Goal: Task Accomplishment & Management: Manage account settings

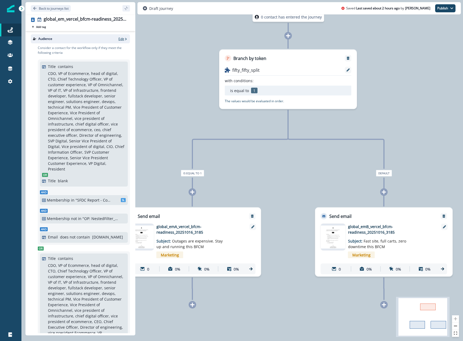
click at [123, 39] on p "Edit" at bounding box center [121, 39] width 6 height 5
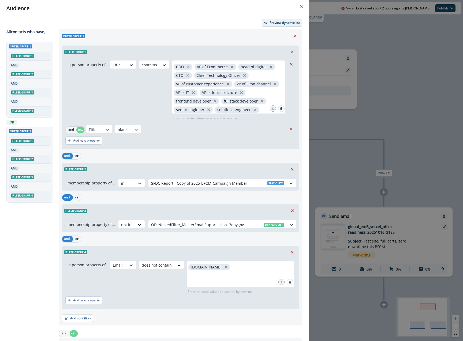
click at [282, 21] on p "Preview dynamic list" at bounding box center [285, 23] width 30 height 4
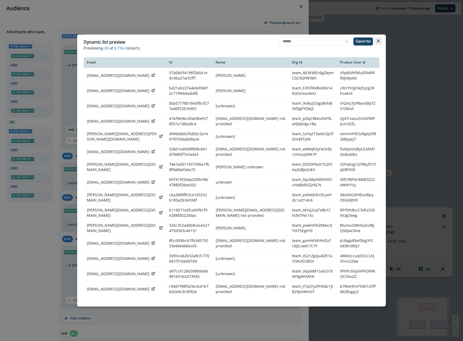
click at [378, 42] on icon "Close" at bounding box center [378, 40] width 3 height 3
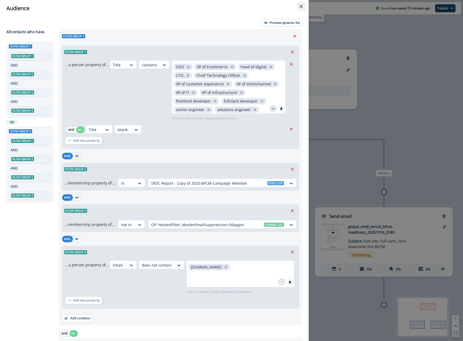
click at [302, 6] on icon "Close" at bounding box center [301, 6] width 3 height 3
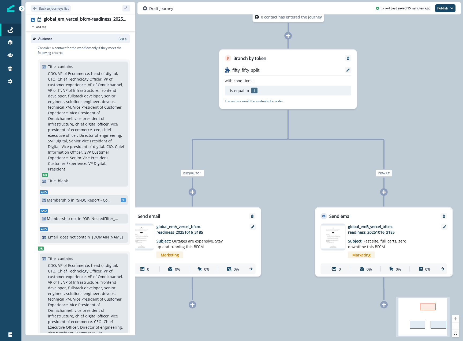
click at [391, 71] on div "0 contact has entered the journey Branch by token fifty_fifty_split with condit…" at bounding box center [242, 170] width 442 height 341
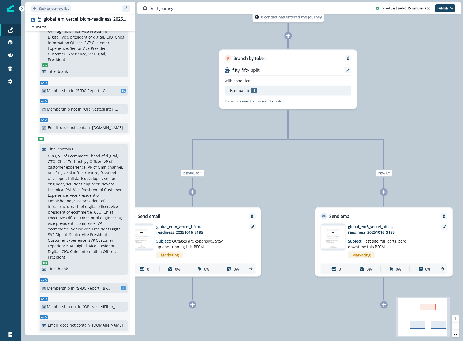
scroll to position [127, 0]
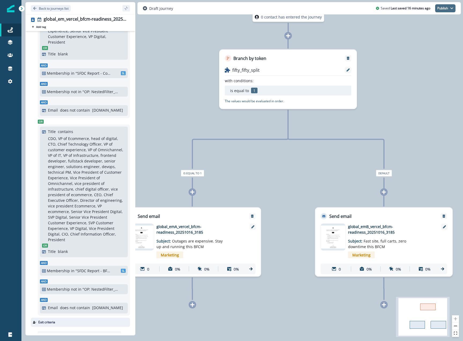
click at [439, 12] on button "Publish" at bounding box center [445, 8] width 20 height 8
click at [428, 19] on button "as active journey" at bounding box center [426, 22] width 60 height 10
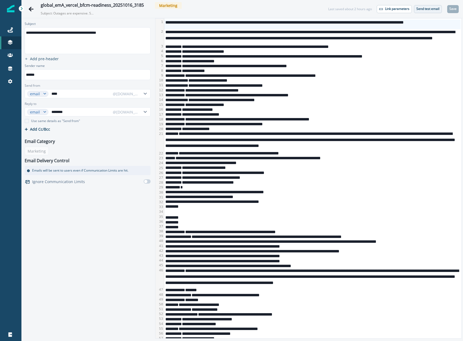
click at [423, 9] on p "Send test email" at bounding box center [428, 9] width 23 height 4
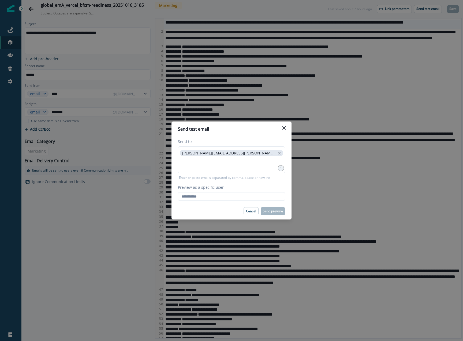
click at [245, 201] on div "Send to joe.reitz@vercel.com 1 Enter or paste emails separated by comma, space …" at bounding box center [232, 170] width 120 height 66
click at [245, 199] on input "Preview as a specific user" at bounding box center [231, 196] width 107 height 9
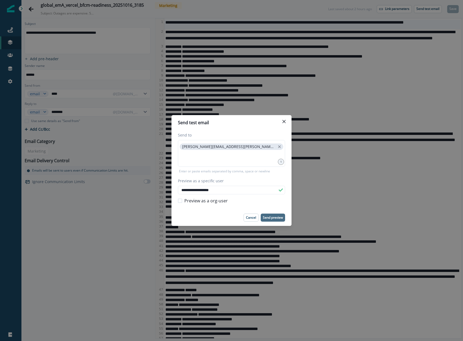
type input "**********"
click at [281, 220] on button "Send preview" at bounding box center [273, 218] width 24 height 8
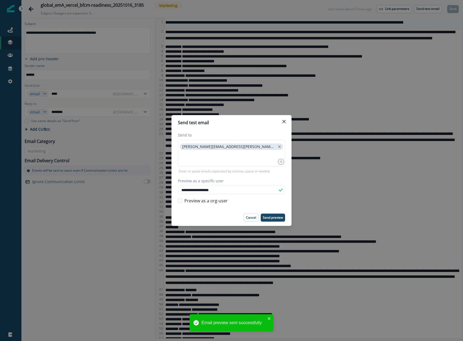
click at [332, 147] on div "**********" at bounding box center [231, 170] width 463 height 341
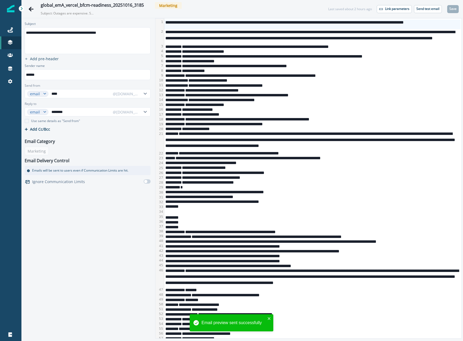
click at [332, 147] on div "**********" at bounding box center [312, 141] width 296 height 20
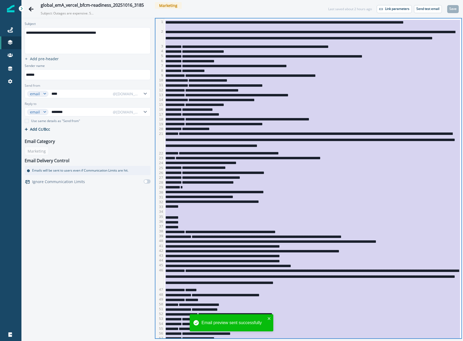
copy div "**********"
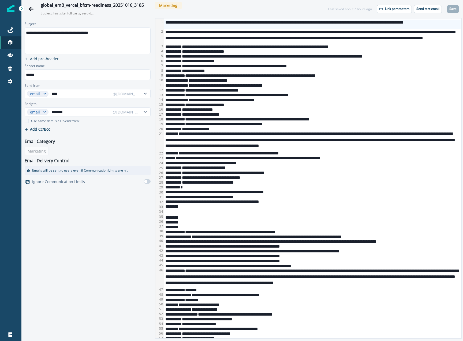
click at [185, 31] on div "**********" at bounding box center [312, 36] width 296 height 15
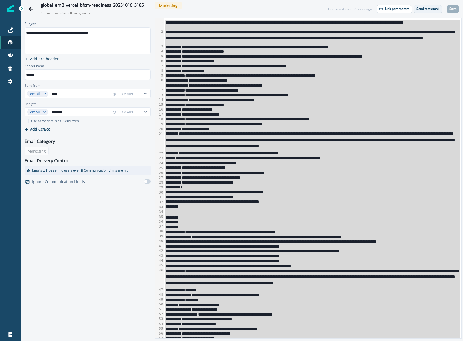
click at [433, 9] on p "Send test email" at bounding box center [428, 9] width 23 height 4
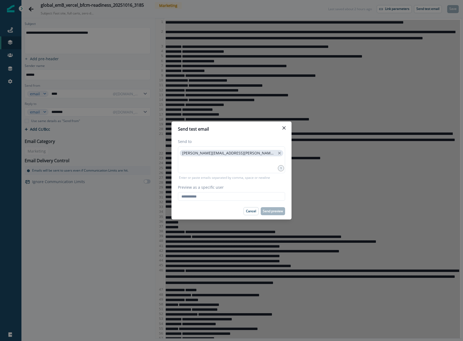
click at [192, 202] on div "Send to joe.reitz@vercel.com 1 Enter or paste emails separated by comma, space …" at bounding box center [232, 170] width 120 height 66
click at [193, 195] on input "Preview as a specific user" at bounding box center [231, 196] width 107 height 9
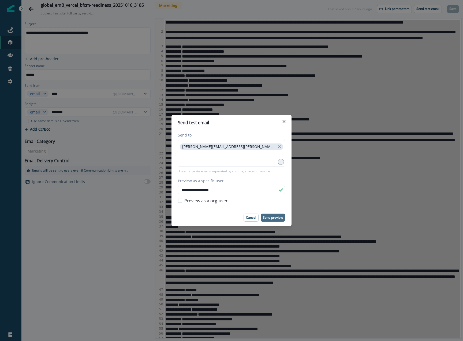
type input "**********"
click at [276, 216] on p "Send preview" at bounding box center [273, 218] width 20 height 4
click at [288, 121] on button "Close" at bounding box center [284, 121] width 9 height 9
click at [288, 121] on div "**********" at bounding box center [312, 119] width 296 height 5
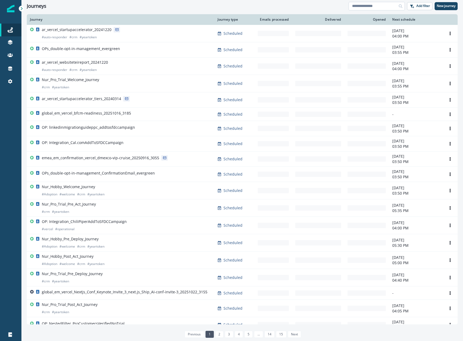
click at [382, 5] on input at bounding box center [377, 6] width 56 height 9
type input "*******"
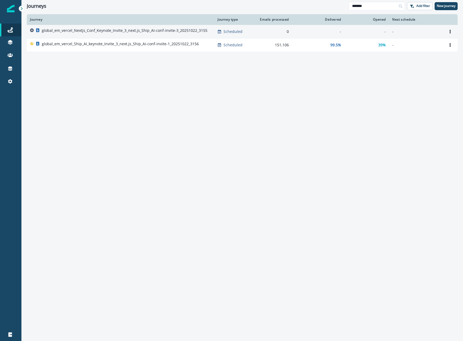
click at [64, 31] on p "global_em_vercel_Nextjs_Conf_Keynote_Invite_3_next.js_Ship_AI-conf-invite-3_202…" at bounding box center [125, 30] width 166 height 5
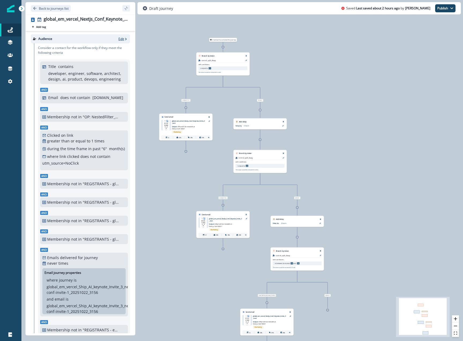
click at [123, 37] on p "Edit" at bounding box center [121, 39] width 6 height 5
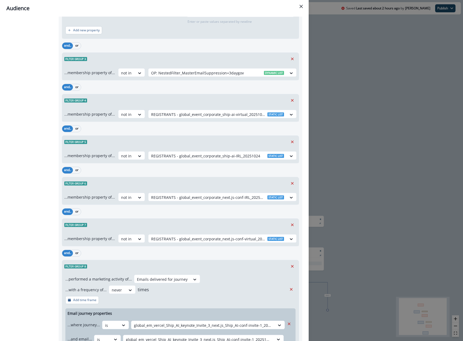
scroll to position [2071, 0]
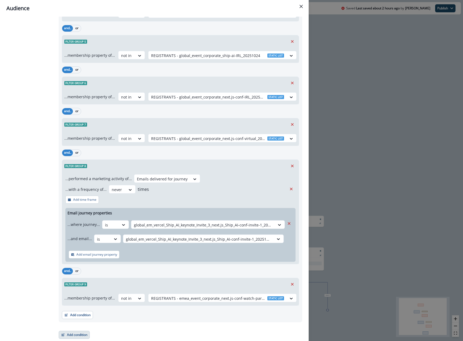
click at [76, 334] on button "Add condition" at bounding box center [74, 335] width 31 height 8
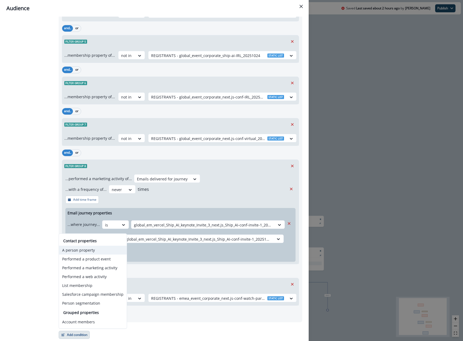
click at [88, 249] on button "A person property" at bounding box center [93, 250] width 68 height 9
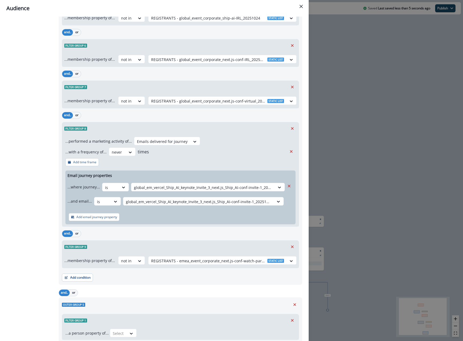
scroll to position [2143, 0]
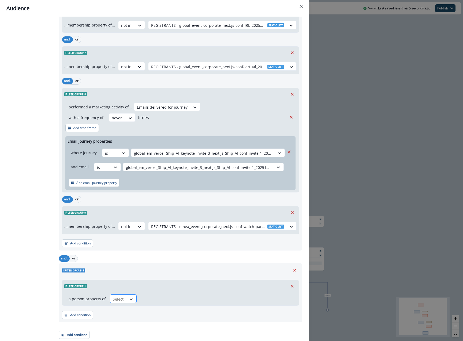
click at [115, 296] on div "Select" at bounding box center [118, 299] width 17 height 9
type input "******"
click at [121, 298] on input "******" at bounding box center [120, 300] width 15 height 6
click at [138, 301] on div "Select" at bounding box center [203, 299] width 186 height 9
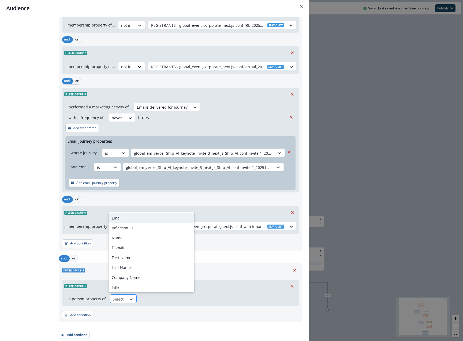
click at [132, 299] on div at bounding box center [131, 299] width 9 height 5
click at [295, 286] on button "Remove" at bounding box center [292, 287] width 9 height 8
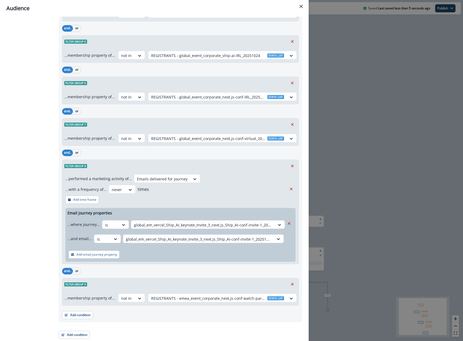
scroll to position [2071, 0]
click at [84, 334] on button "Add condition" at bounding box center [74, 335] width 31 height 8
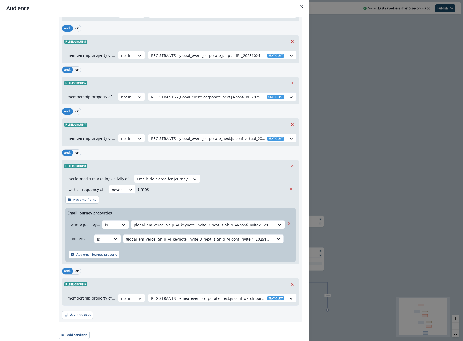
click at [440, 277] on div "Audience Preview dynamic list All contact s who have, Outer group 1 Filter grou…" at bounding box center [231, 170] width 463 height 341
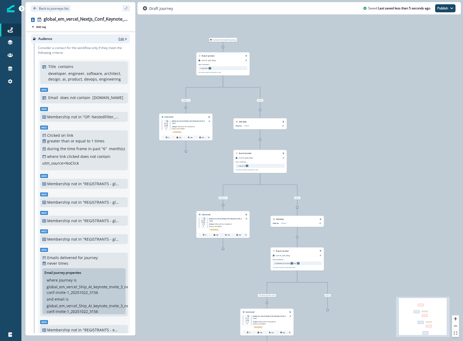
click at [122, 41] on p "Edit" at bounding box center [121, 39] width 6 height 5
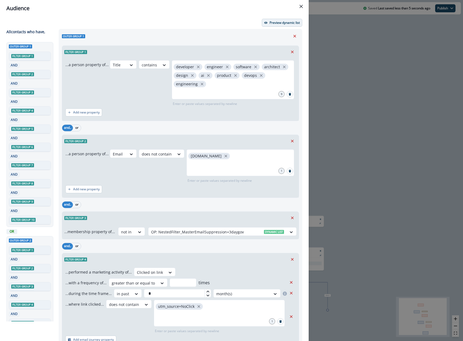
click at [282, 24] on p "Preview dynamic list" at bounding box center [285, 23] width 30 height 4
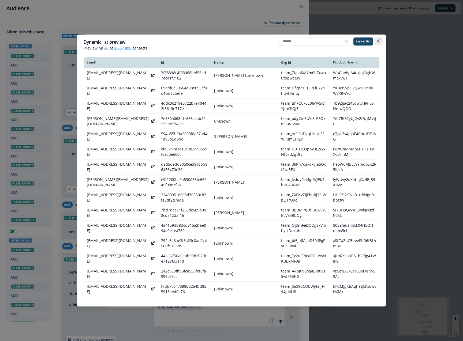
click at [377, 44] on button "Close" at bounding box center [378, 41] width 9 height 9
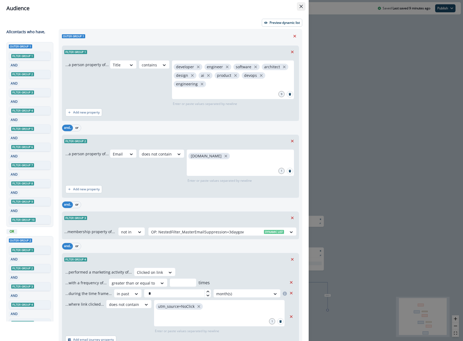
click at [298, 8] on button "Close" at bounding box center [301, 6] width 9 height 9
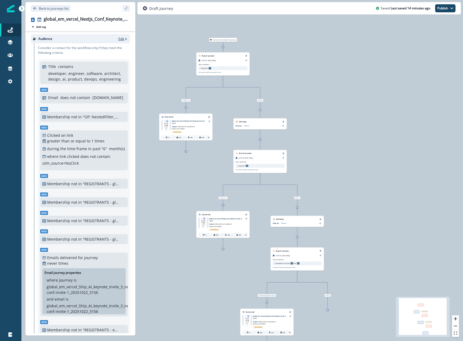
click at [123, 39] on p "Edit" at bounding box center [121, 39] width 6 height 5
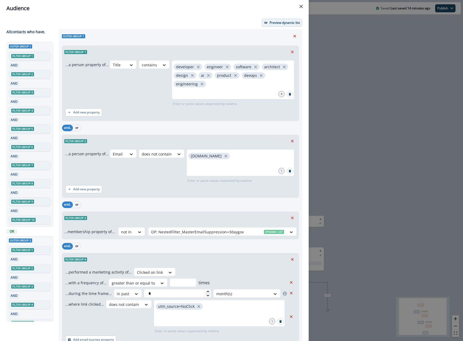
click at [277, 23] on p "Preview dynamic list" at bounding box center [285, 23] width 30 height 4
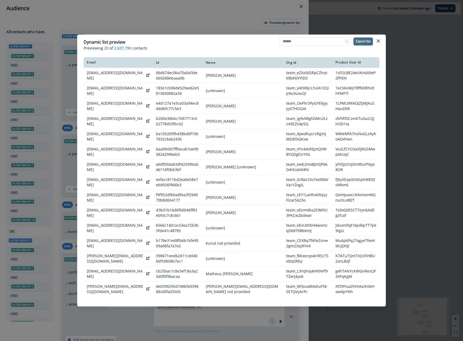
click at [364, 43] on p "Export list" at bounding box center [363, 41] width 15 height 4
click at [357, 43] on p "Export list" at bounding box center [363, 41] width 15 height 4
click at [421, 338] on div "1 Export in progress" at bounding box center [417, 335] width 80 height 12
click at [441, 335] on icon "hide-exports" at bounding box center [443, 335] width 5 height 5
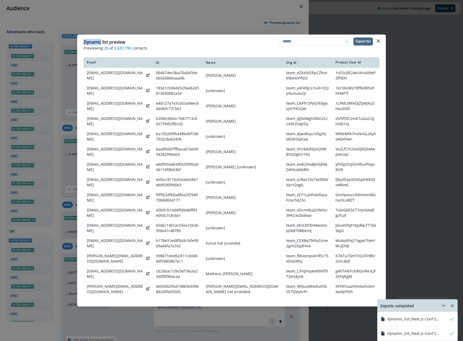
click at [109, 22] on div "Dynamic list preview Previewing 20 of 2,637,790 contacts Export list Email Id N…" at bounding box center [231, 170] width 463 height 341
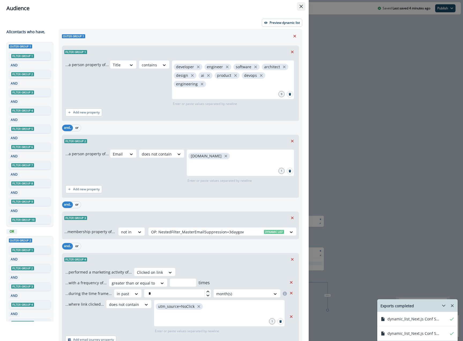
click at [302, 9] on button "Close" at bounding box center [301, 6] width 9 height 9
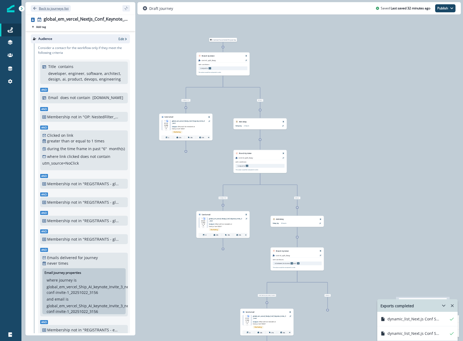
click at [42, 8] on p "Back to journeys list" at bounding box center [54, 8] width 30 height 5
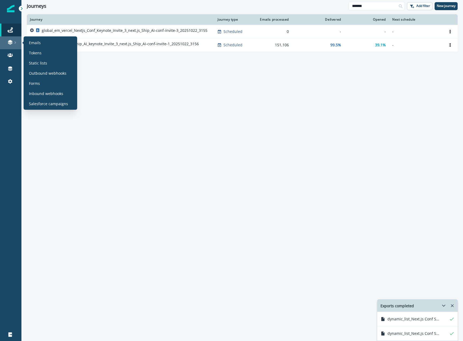
click at [9, 37] on link at bounding box center [10, 42] width 21 height 13
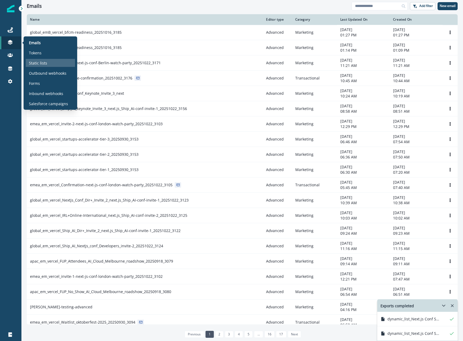
click at [44, 62] on p "Static lists" at bounding box center [38, 63] width 18 height 6
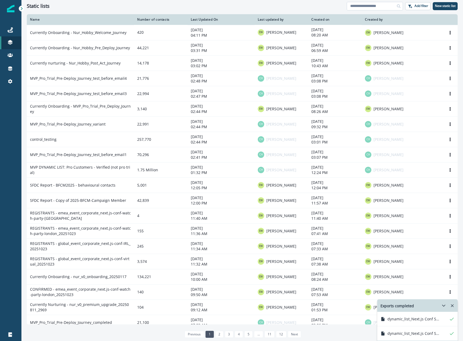
click at [364, 3] on input at bounding box center [375, 6] width 56 height 9
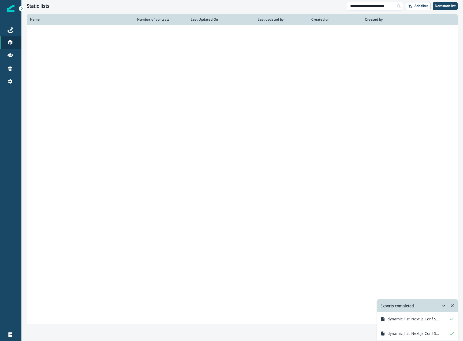
scroll to position [0, 5]
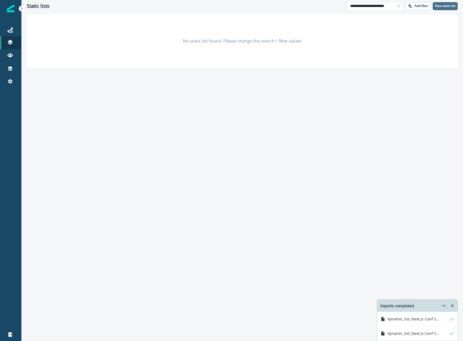
type input "**********"
click at [444, 9] on button "New static list" at bounding box center [445, 6] width 25 height 8
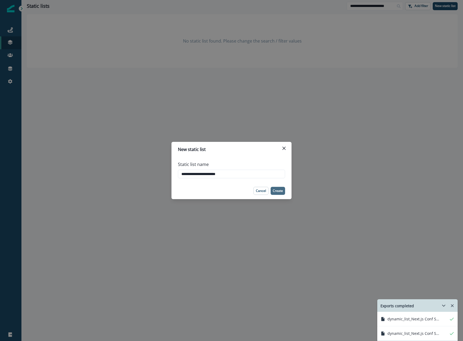
type input "**********"
click at [278, 191] on p "Create" at bounding box center [278, 191] width 10 height 4
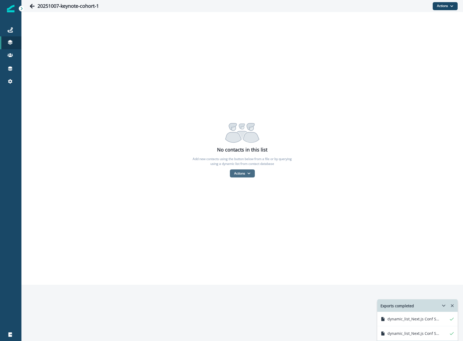
click at [251, 177] on button "Actions" at bounding box center [242, 174] width 25 height 8
click at [251, 194] on button "From a CSV file" at bounding box center [254, 196] width 48 height 9
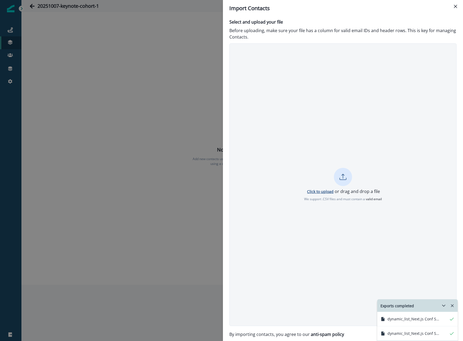
click at [324, 193] on p "Click to upload" at bounding box center [320, 191] width 27 height 5
click at [453, 305] on icon "Remove-exports" at bounding box center [452, 306] width 3 height 3
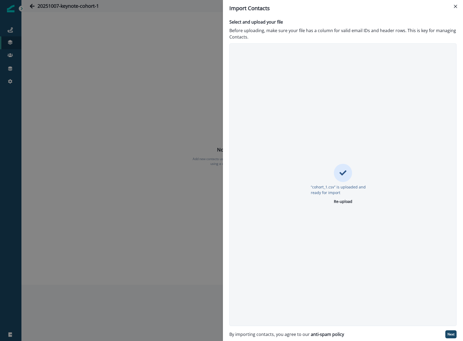
click at [457, 331] on div "Select and upload your file Before uploading, make sure your file has a column …" at bounding box center [343, 179] width 240 height 325
click at [452, 333] on p "Next" at bounding box center [451, 335] width 7 height 4
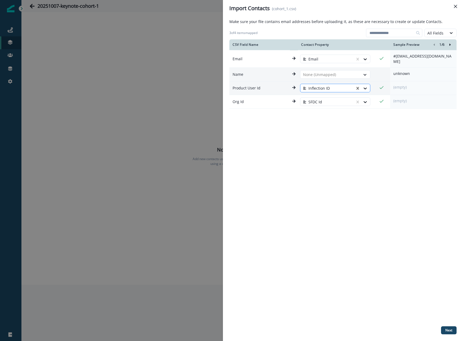
click at [359, 84] on div at bounding box center [362, 88] width 15 height 9
click at [450, 329] on p "Next" at bounding box center [448, 331] width 7 height 4
click at [447, 330] on p "Next" at bounding box center [448, 331] width 7 height 4
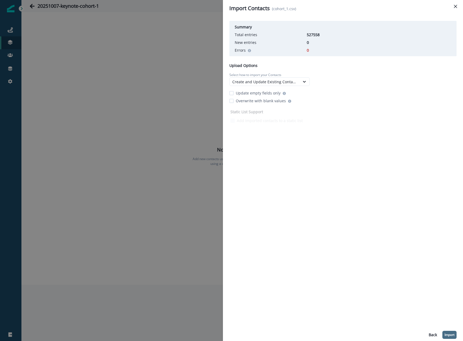
click at [450, 332] on button "Import" at bounding box center [450, 335] width 14 height 8
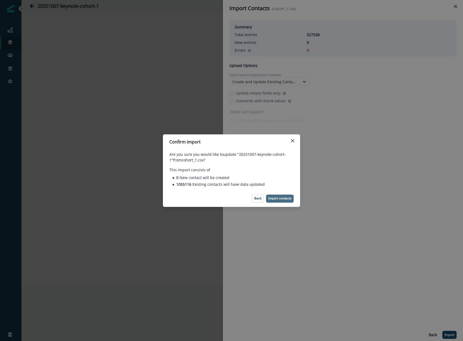
click at [280, 200] on p "Import contacts" at bounding box center [279, 199] width 23 height 4
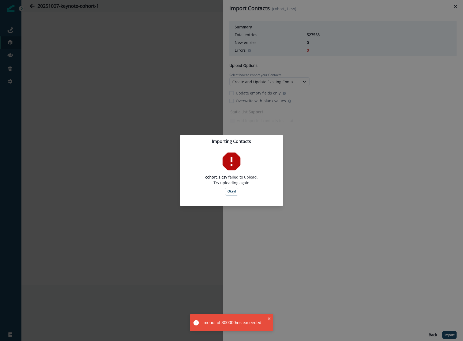
click at [232, 187] on div "cohort_1.csv failed to upload. Try uploading again Okay!" at bounding box center [232, 173] width 90 height 45
click at [232, 189] on button "Okay!" at bounding box center [231, 192] width 13 height 8
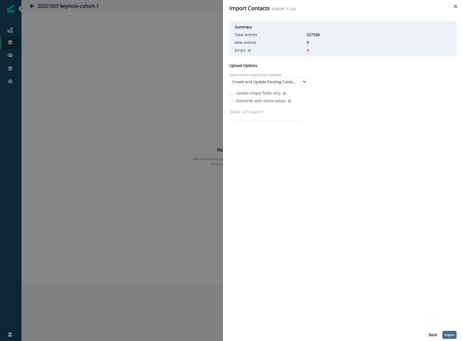
click at [446, 335] on p "Import" at bounding box center [450, 335] width 10 height 4
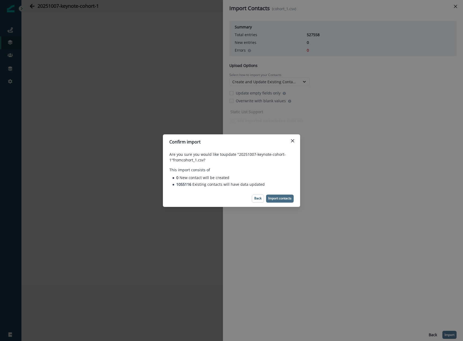
click at [291, 197] on p "Import contacts" at bounding box center [279, 199] width 23 height 4
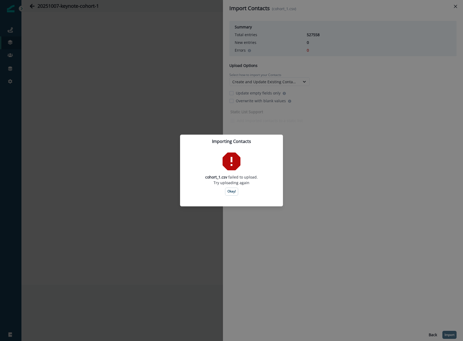
click at [236, 198] on footer at bounding box center [231, 202] width 103 height 9
click at [235, 195] on button "Okay!" at bounding box center [231, 192] width 13 height 8
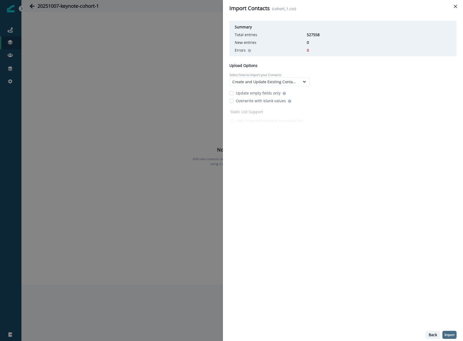
click at [430, 335] on p "Back" at bounding box center [433, 335] width 8 height 5
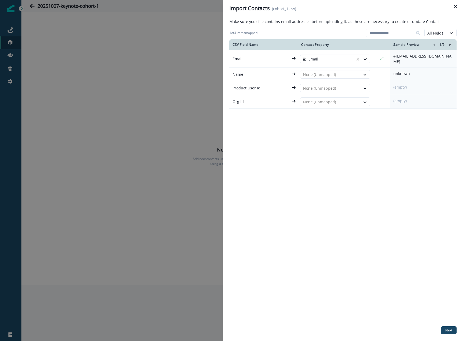
click at [176, 76] on div "Import Contacts (cohort_1.csv) Make sure your file contains email addresses bef…" at bounding box center [231, 170] width 463 height 341
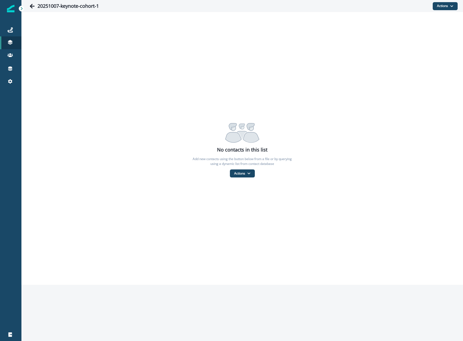
click at [176, 76] on div "No contacts in this list Add new contacts using the button below from a file or…" at bounding box center [242, 148] width 442 height 273
click at [248, 175] on icon "button" at bounding box center [248, 173] width 3 height 3
click at [242, 194] on button "From a CSV file" at bounding box center [254, 196] width 48 height 9
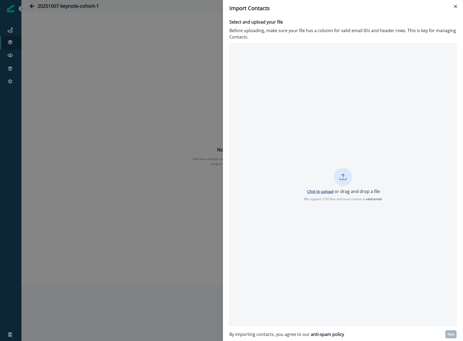
click at [330, 194] on p "Click to upload" at bounding box center [320, 191] width 27 height 5
click at [449, 334] on p "Next" at bounding box center [451, 335] width 7 height 4
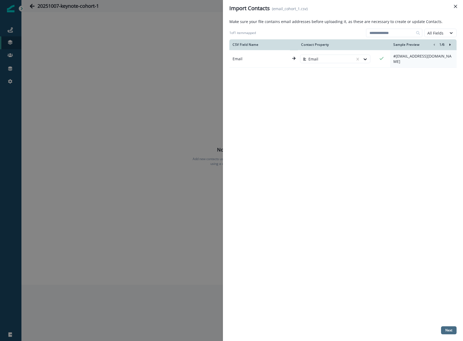
click at [450, 329] on p "Next" at bounding box center [448, 331] width 7 height 4
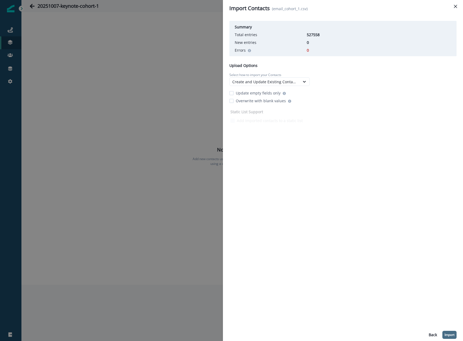
click at [450, 335] on p "Import" at bounding box center [450, 335] width 10 height 4
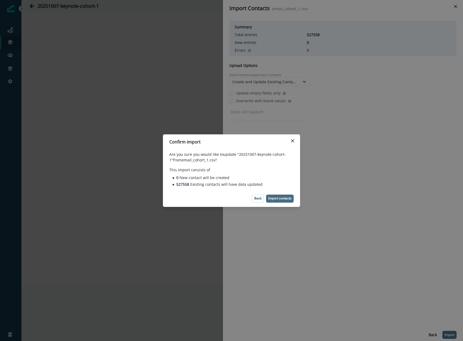
click at [282, 198] on p "Import contacts" at bounding box center [279, 199] width 23 height 4
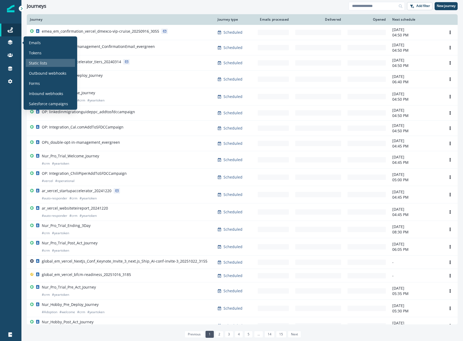
click at [34, 59] on div "Static lists" at bounding box center [50, 63] width 49 height 8
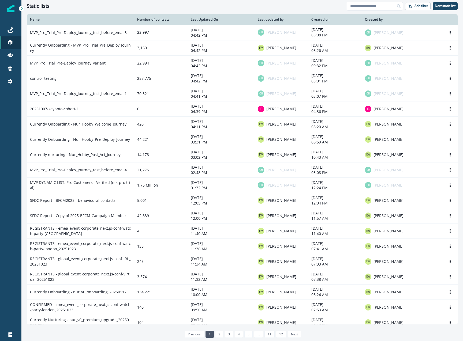
click at [354, 7] on input at bounding box center [375, 6] width 56 height 9
type input "********"
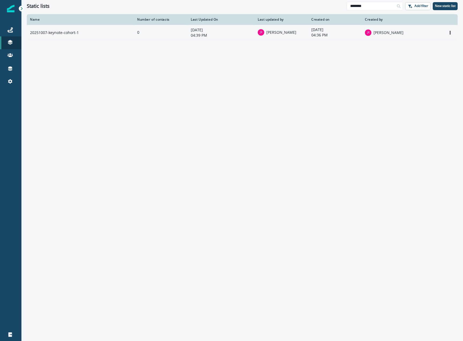
click at [54, 32] on td "20251007-keynote-cohort-1" at bounding box center [80, 32] width 107 height 15
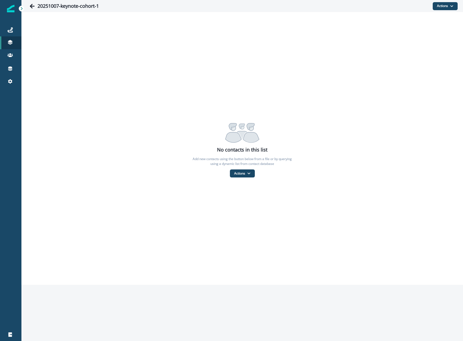
click at [62, 6] on h1 "20251007-keynote-cohort-1" at bounding box center [68, 6] width 61 height 6
copy div "20251007-keynote-cohort-1 Actions Add contacts From a CSV file From a dynamic l…"
click at [34, 5] on icon "Go back" at bounding box center [31, 5] width 5 height 5
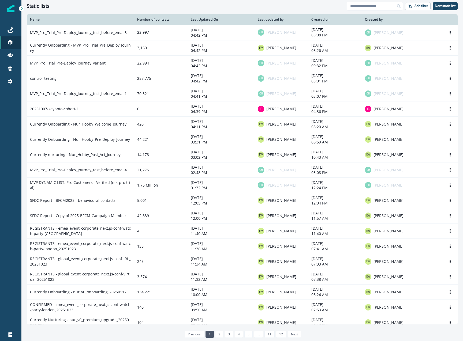
click at [436, 10] on div "Static lists Add filter New static list" at bounding box center [242, 6] width 442 height 12
click at [441, 8] on p "New static list" at bounding box center [445, 6] width 21 height 4
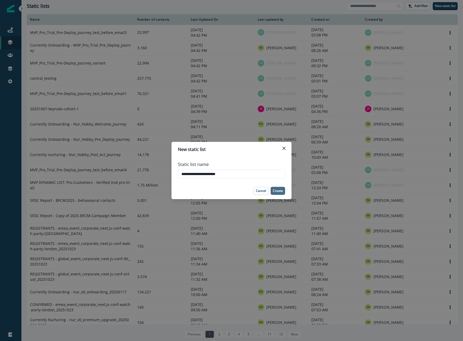
type input "**********"
click at [283, 191] on button "Create" at bounding box center [278, 191] width 14 height 8
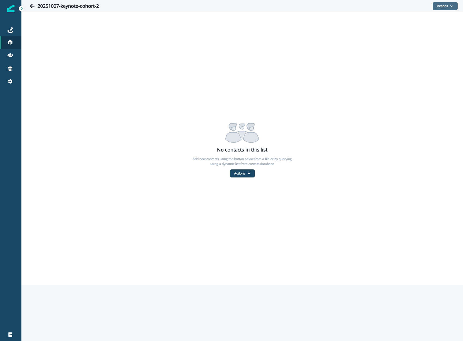
click at [448, 8] on button "Actions" at bounding box center [445, 6] width 25 height 8
click at [430, 29] on button "From a CSV file" at bounding box center [434, 29] width 48 height 9
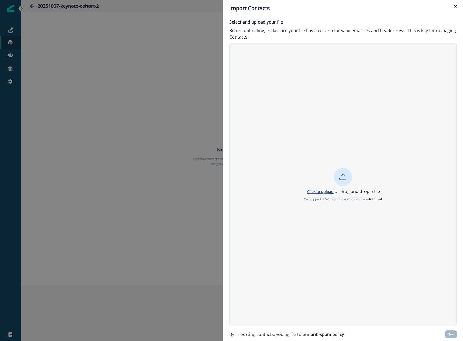
click at [323, 193] on p "Click to upload" at bounding box center [320, 191] width 27 height 5
click at [55, 56] on div "Import Contacts Select and upload your file Before uploading, make sure your fi…" at bounding box center [231, 170] width 463 height 341
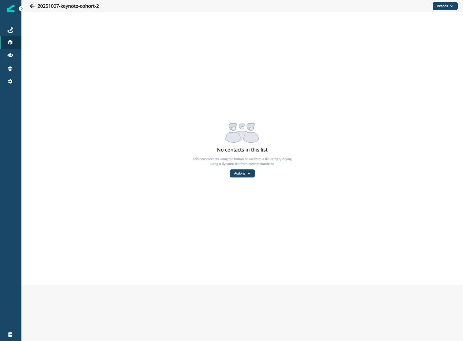
click at [240, 165] on p "Add new contacts using the button below from a file or by querying using a dyna…" at bounding box center [242, 162] width 107 height 10
click at [242, 171] on button "Actions" at bounding box center [242, 174] width 25 height 8
click at [240, 194] on button "From a CSV file" at bounding box center [254, 196] width 48 height 9
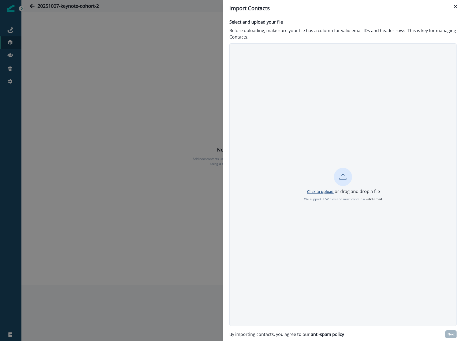
click at [327, 191] on p "Click to upload" at bounding box center [320, 191] width 27 height 5
click at [455, 334] on button "Next" at bounding box center [450, 335] width 11 height 8
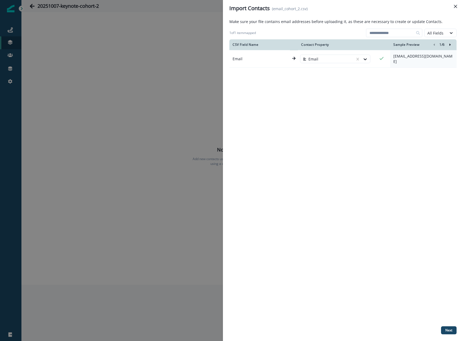
click at [455, 334] on button "Next" at bounding box center [449, 331] width 16 height 8
